Goal: Information Seeking & Learning: Learn about a topic

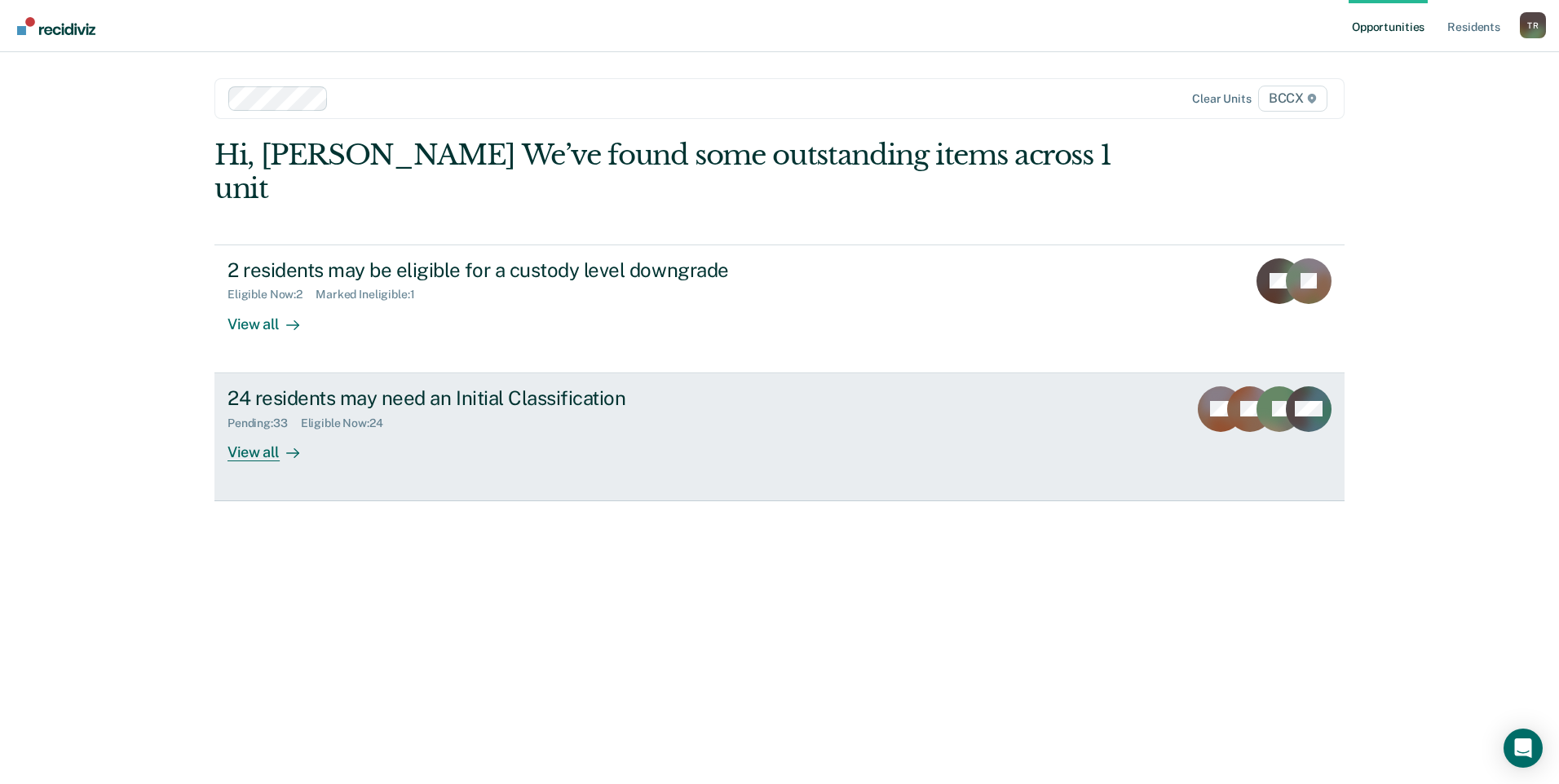
click at [267, 429] on div "View all" at bounding box center [273, 445] width 92 height 32
